Goal: Task Accomplishment & Management: Complete application form

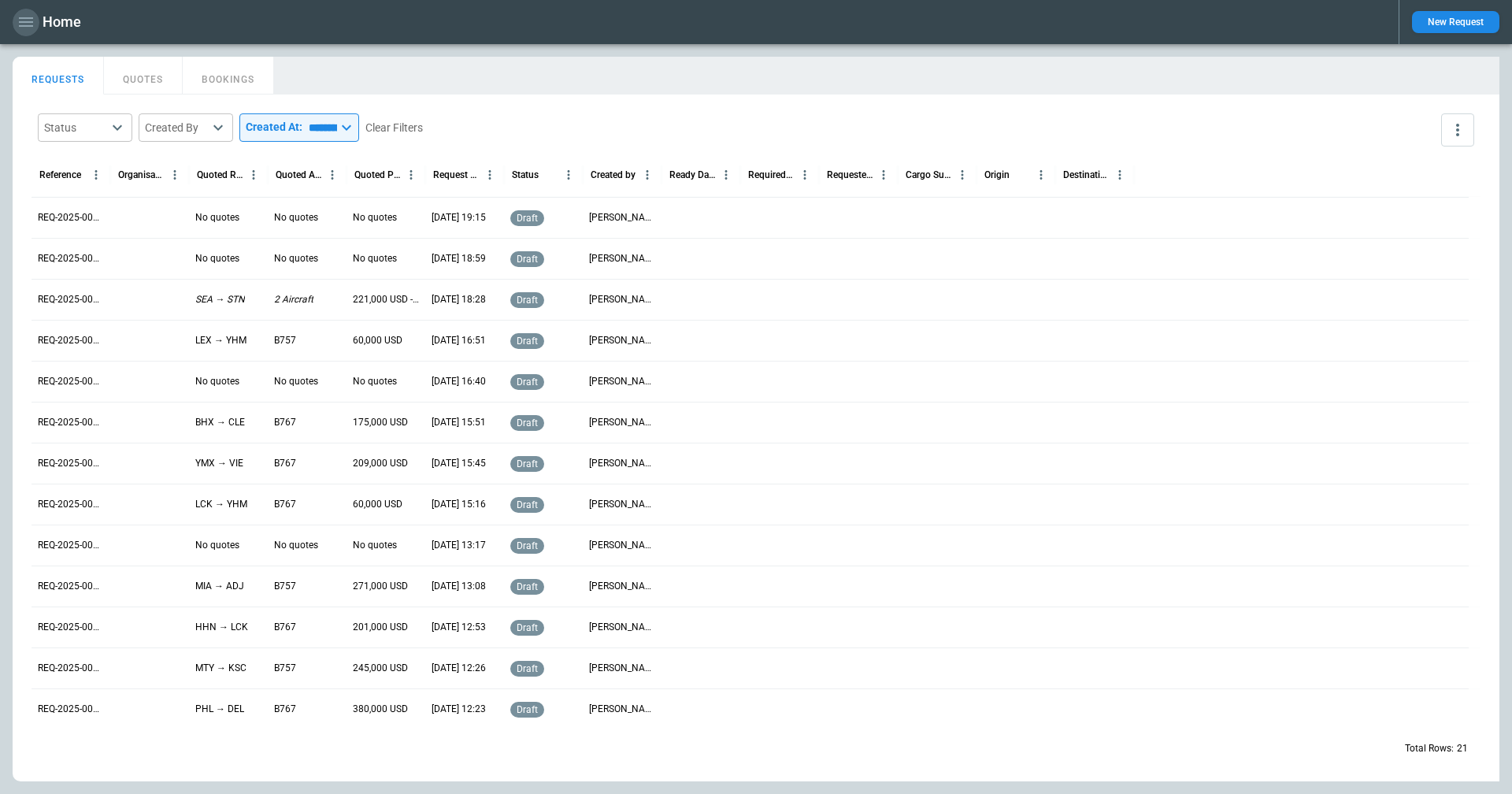
click at [20, 20] on icon "button" at bounding box center [26, 22] width 19 height 19
click at [46, 56] on li "Home" at bounding box center [72, 55] width 118 height 26
click at [757, 17] on div at bounding box center [756, 397] width 1512 height 794
click at [1443, 17] on button "New Request" at bounding box center [1455, 22] width 87 height 22
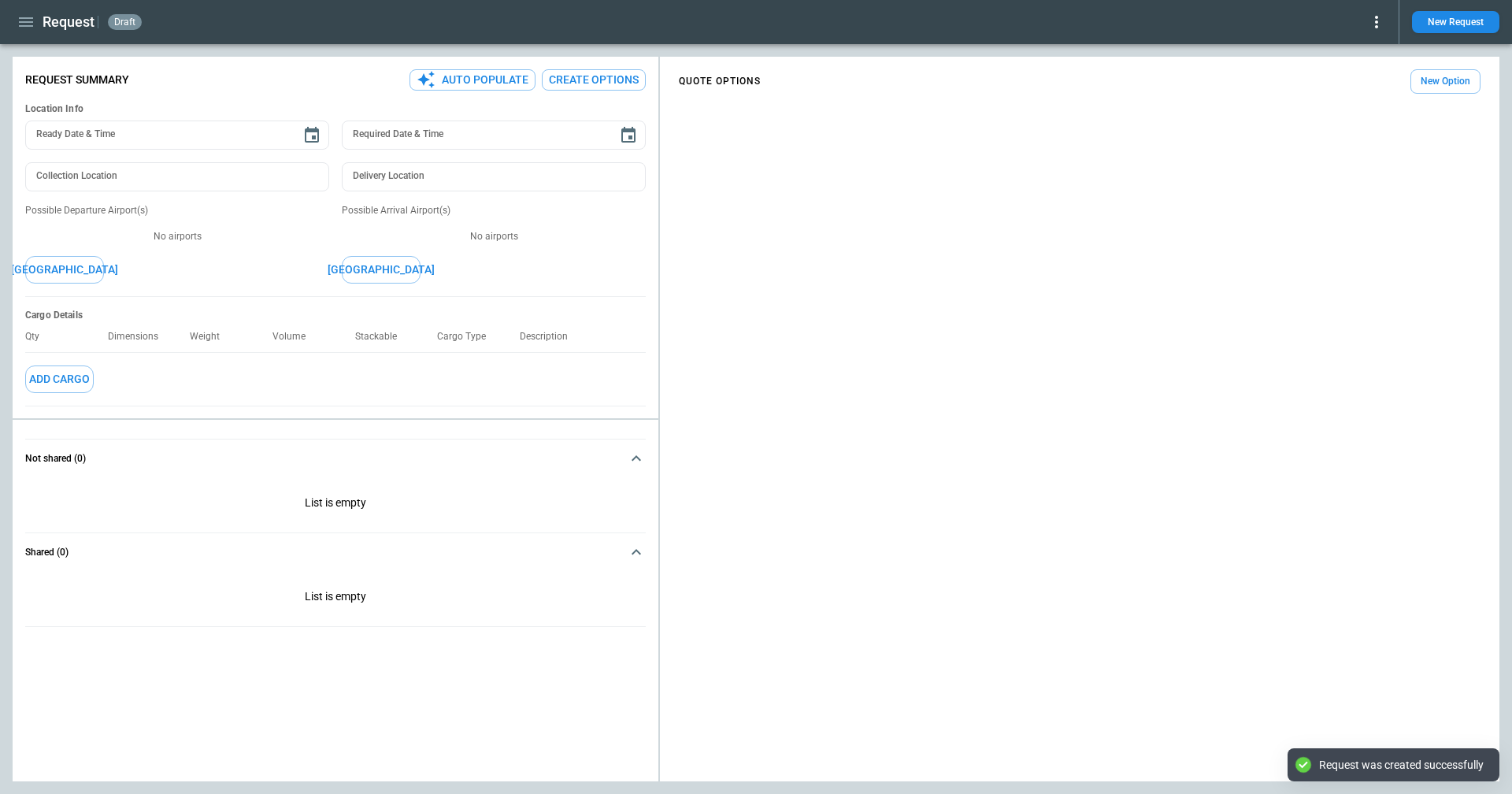
type textarea "*"
